Goal: Information Seeking & Learning: Learn about a topic

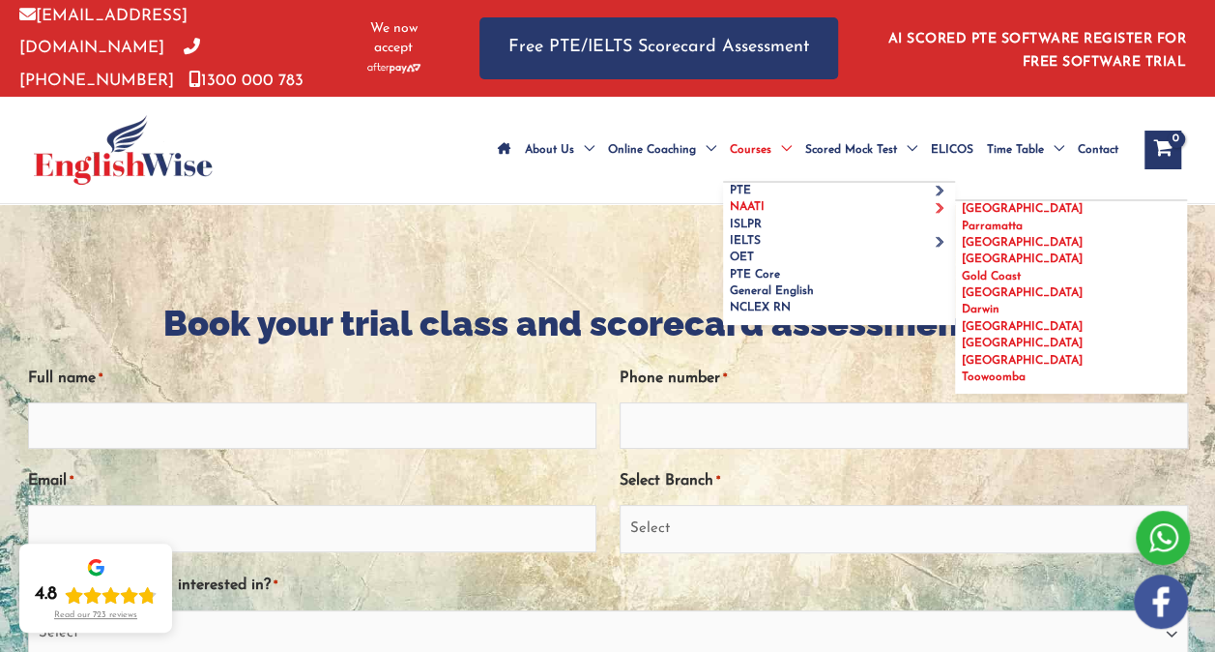
click at [962, 215] on span "[GEOGRAPHIC_DATA]" at bounding box center [1022, 209] width 121 height 12
